Goal: Task Accomplishment & Management: Use online tool/utility

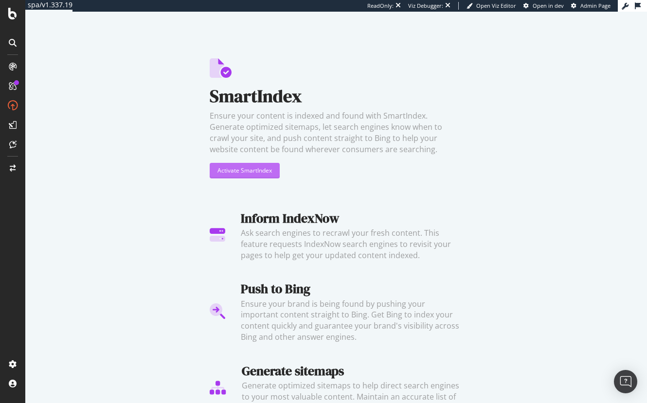
click at [256, 176] on div "Activate SmartIndex" at bounding box center [244, 170] width 54 height 15
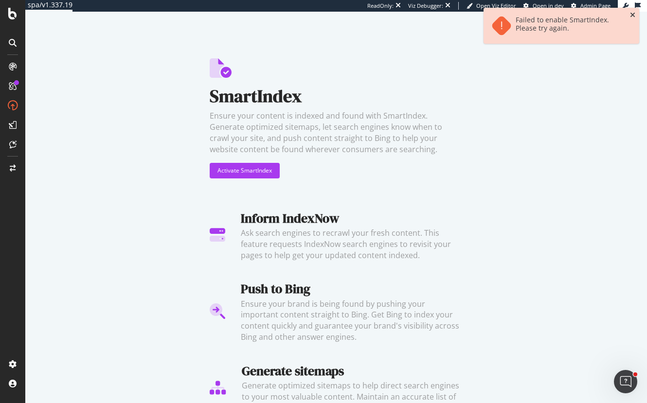
click at [633, 16] on icon "close toast" at bounding box center [632, 15] width 5 height 7
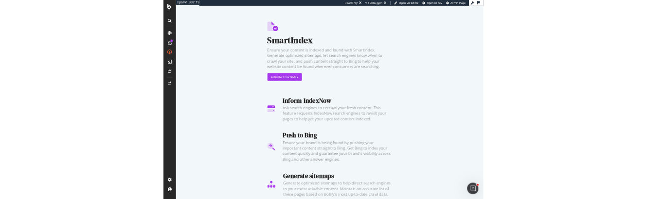
scroll to position [22, 0]
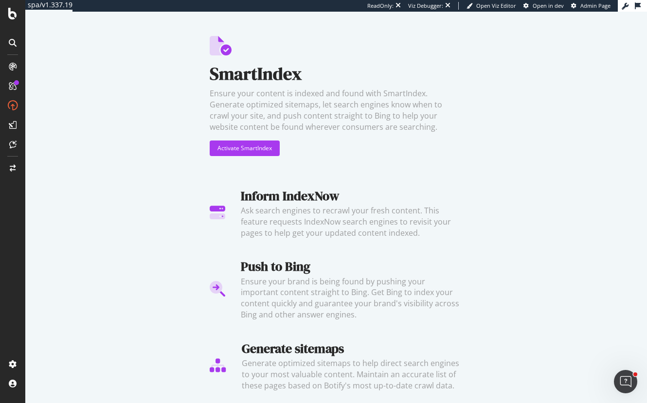
click at [331, 144] on div "Activate SmartIndex" at bounding box center [336, 149] width 253 height 16
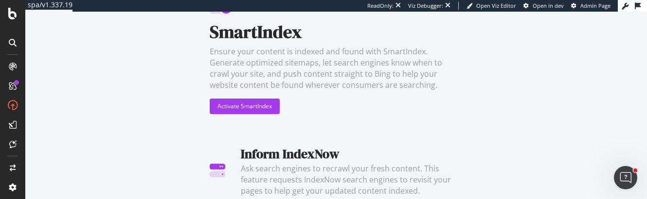
scroll to position [120, 0]
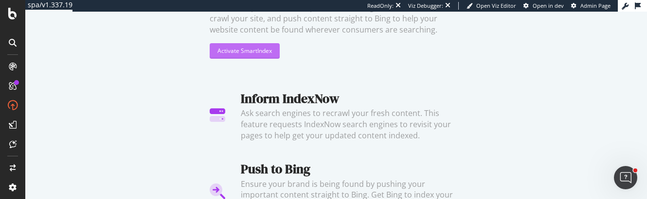
click at [243, 46] on div "Activate SmartIndex" at bounding box center [244, 51] width 54 height 15
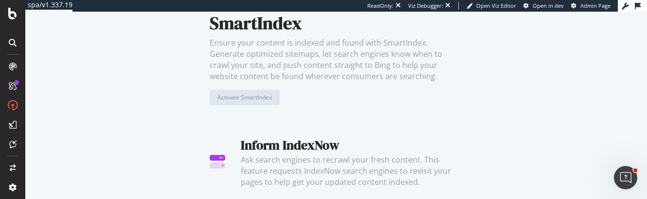
scroll to position [0, 0]
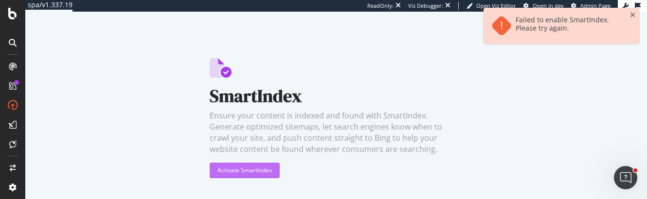
click at [253, 170] on div "Activate SmartIndex" at bounding box center [244, 170] width 54 height 8
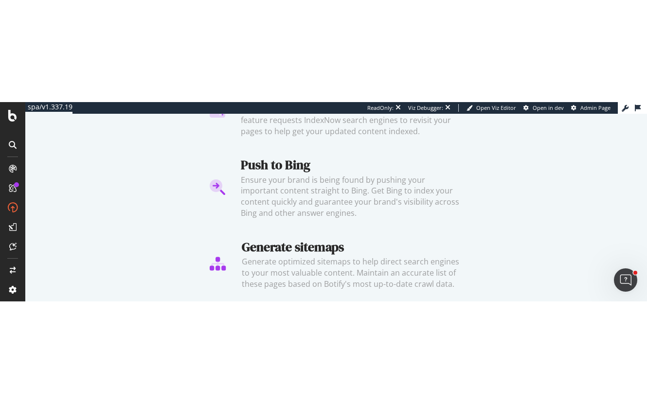
scroll to position [22, 0]
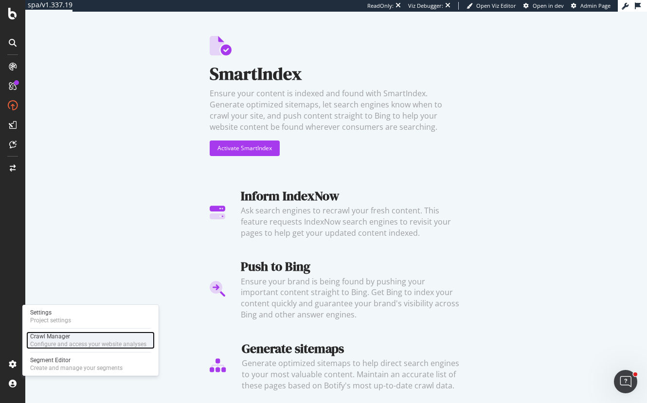
click at [49, 338] on div "Crawl Manager" at bounding box center [88, 337] width 116 height 8
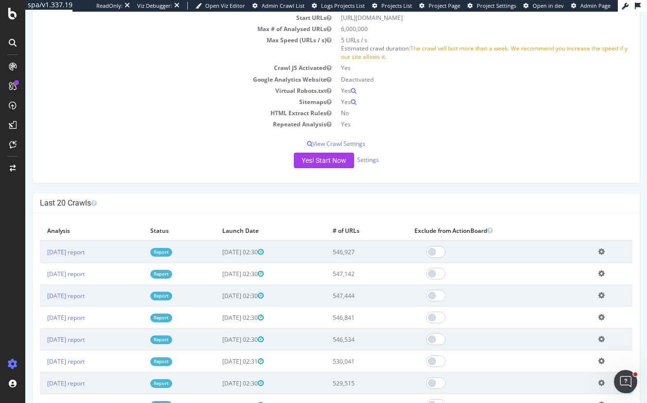
scroll to position [146, 0]
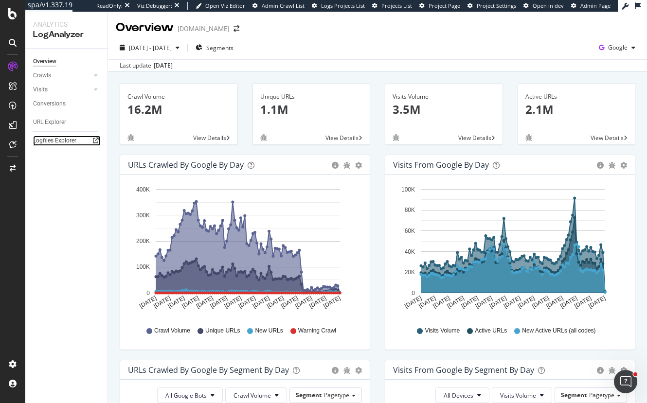
click at [46, 142] on div "Logfiles Explorer" at bounding box center [54, 141] width 43 height 10
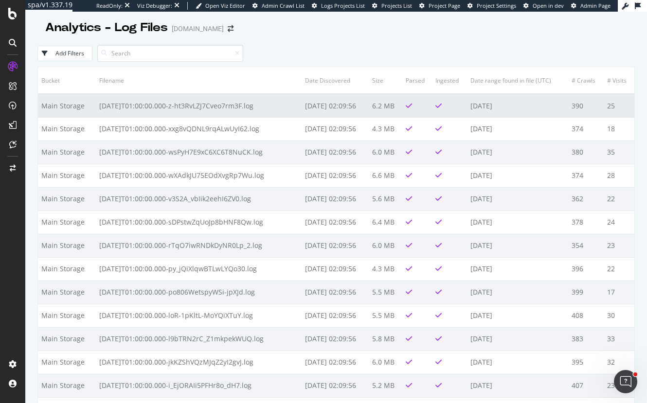
click at [387, 104] on td "6.2 MB" at bounding box center [386, 105] width 34 height 23
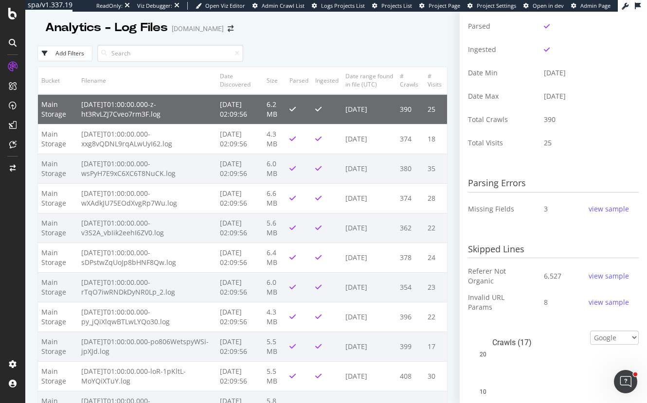
scroll to position [195, 0]
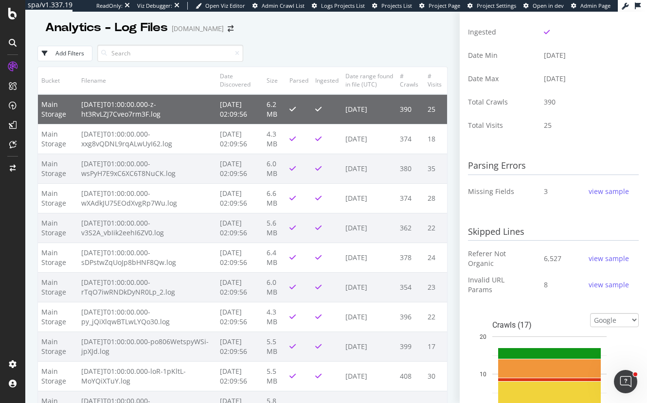
click at [326, 44] on div "Add Filters" at bounding box center [242, 53] width 410 height 27
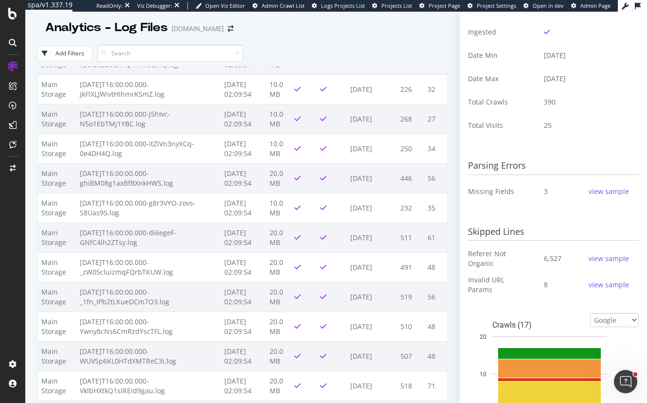
scroll to position [15142, 0]
